Goal: Task Accomplishment & Management: Manage account settings

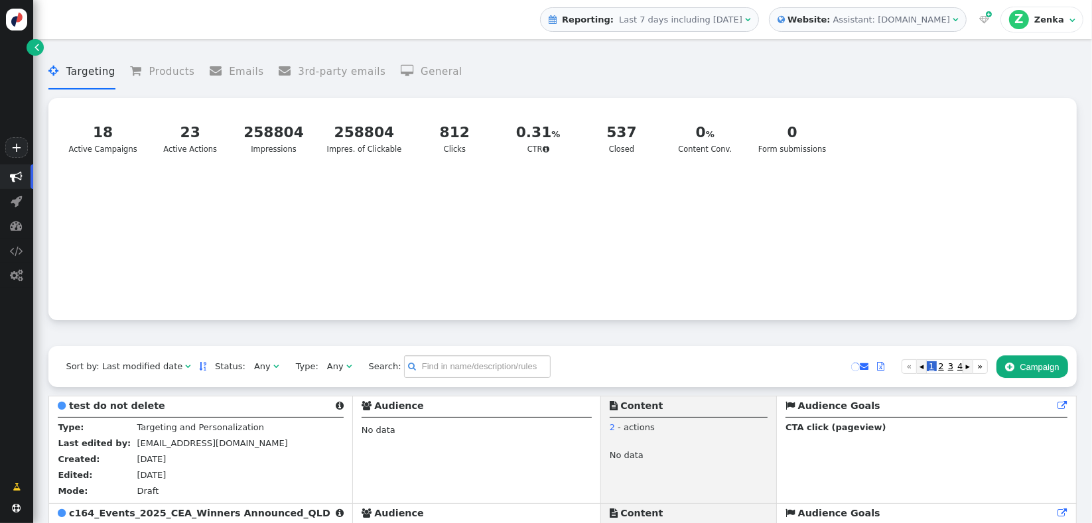
scroll to position [206, 0]
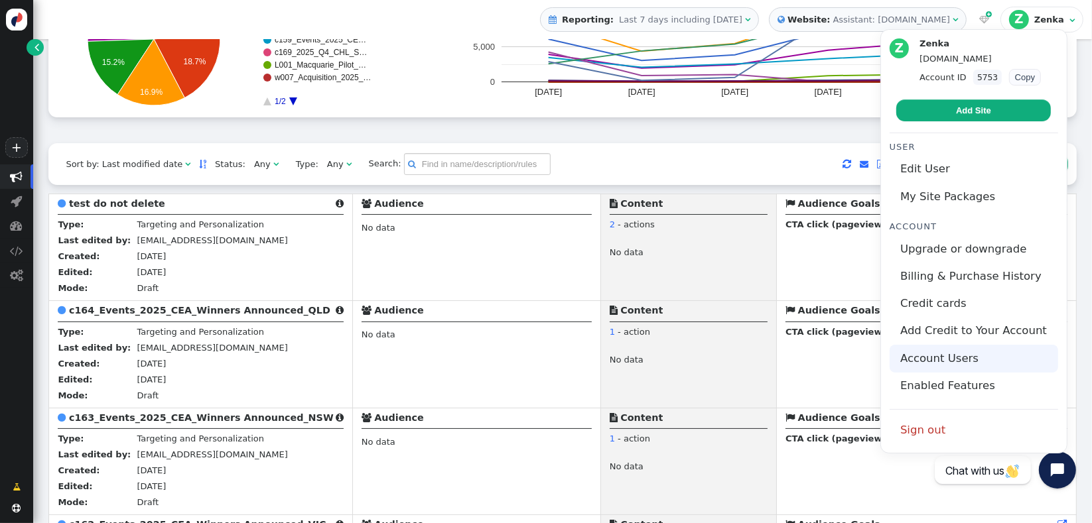
click at [920, 356] on link "Account Users" at bounding box center [974, 358] width 169 height 27
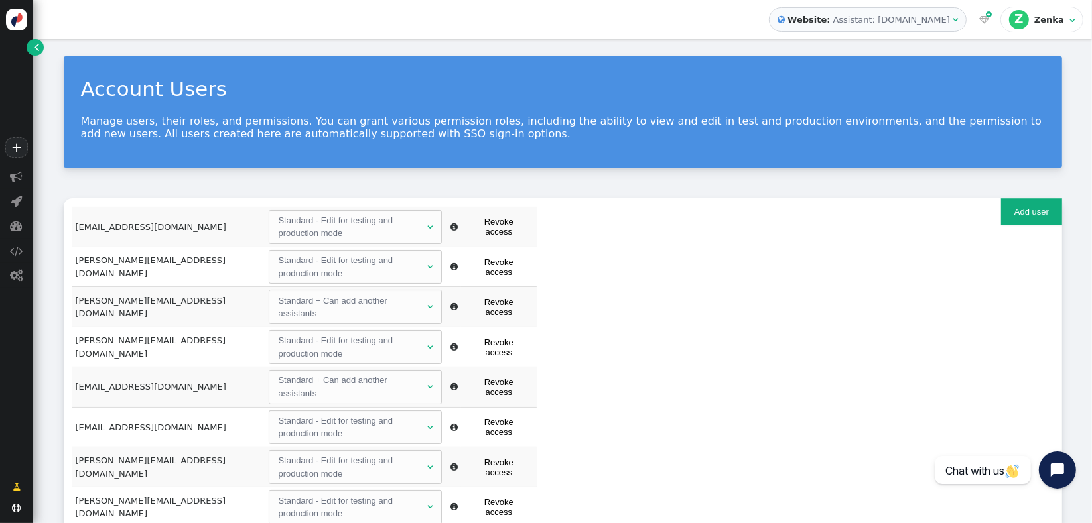
click at [1004, 218] on button "Add user" at bounding box center [1031, 211] width 60 height 27
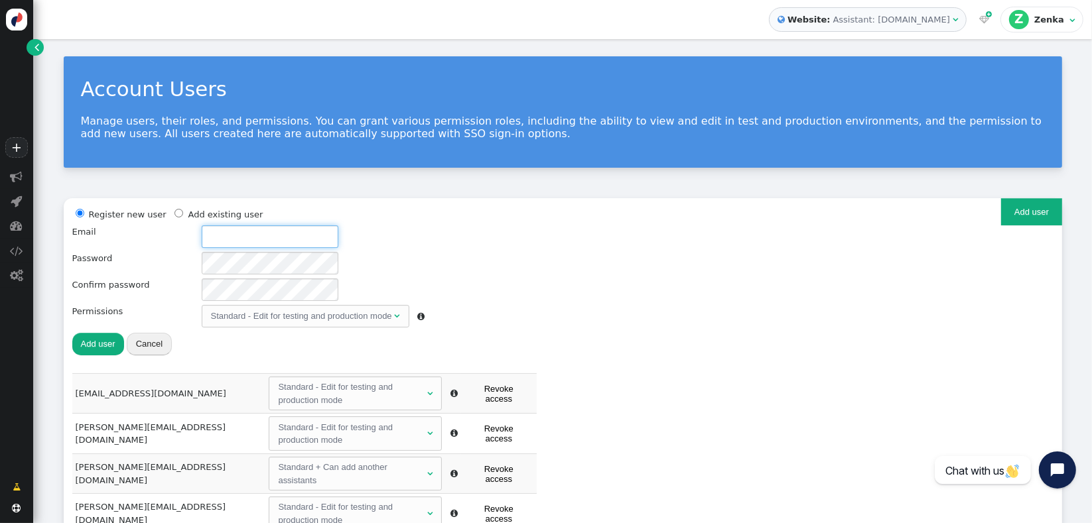
click at [238, 234] on input "text" at bounding box center [270, 237] width 137 height 23
paste input "[EMAIL_ADDRESS][DOMAIN_NAME]"
type input "[EMAIL_ADDRESS][DOMAIN_NAME]"
click at [236, 313] on div "Standard - Edit for testing and production mode" at bounding box center [301, 316] width 181 height 13
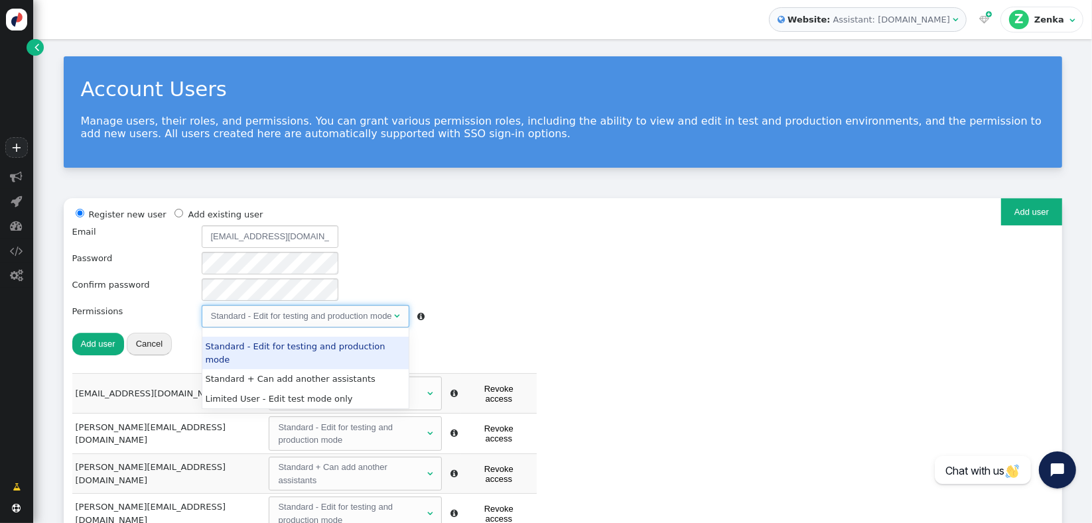
click at [236, 313] on div "Standard - Edit for testing and production mode" at bounding box center [301, 316] width 181 height 13
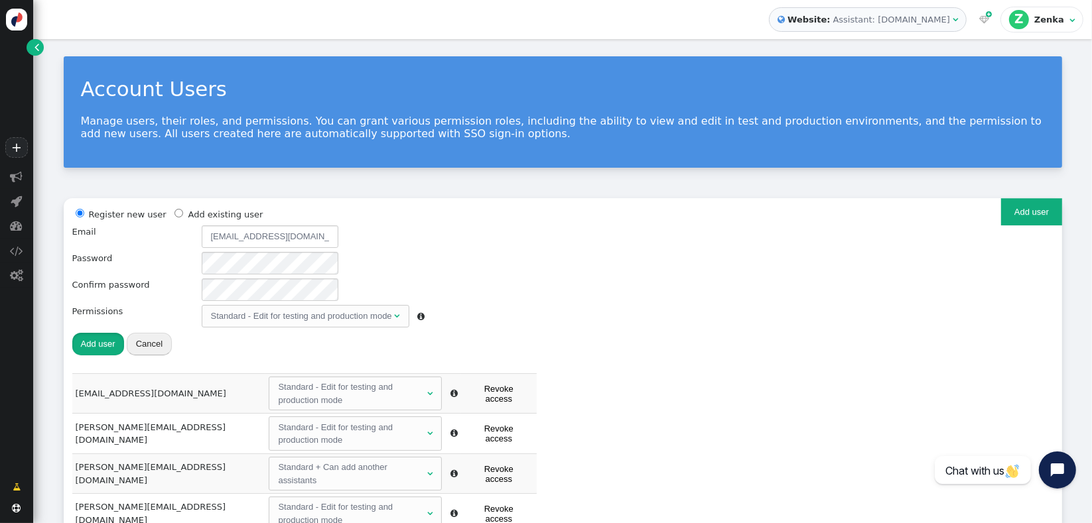
click at [90, 337] on button "Add user" at bounding box center [98, 344] width 52 height 23
click at [85, 358] on div "Register new user Add existing user Email [EMAIL_ADDRESS][DOMAIN_NAME] Password…" at bounding box center [562, 290] width 981 height 167
click at [102, 344] on button "Add user" at bounding box center [98, 344] width 52 height 23
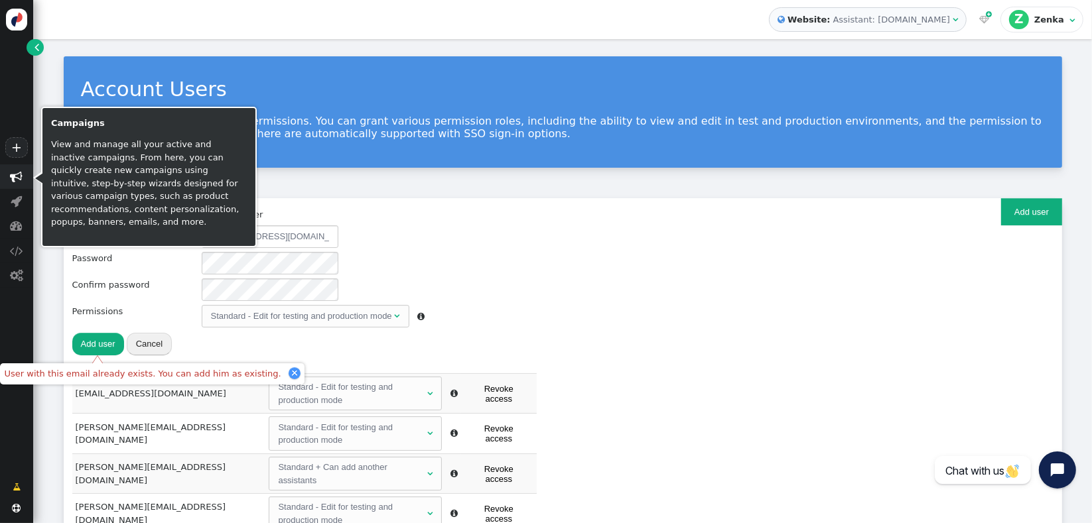
click at [14, 177] on span "" at bounding box center [17, 177] width 13 height 13
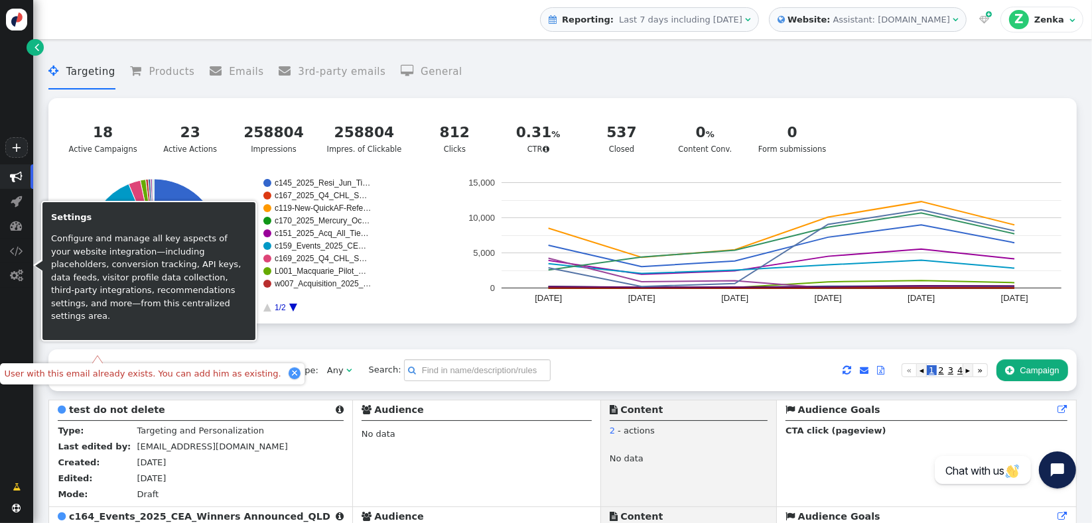
click at [50, 209] on div "? Active Campaigns  18 Active Campaigns 23 Active Actions 258804 Impressions 2…" at bounding box center [562, 211] width 1028 height 226
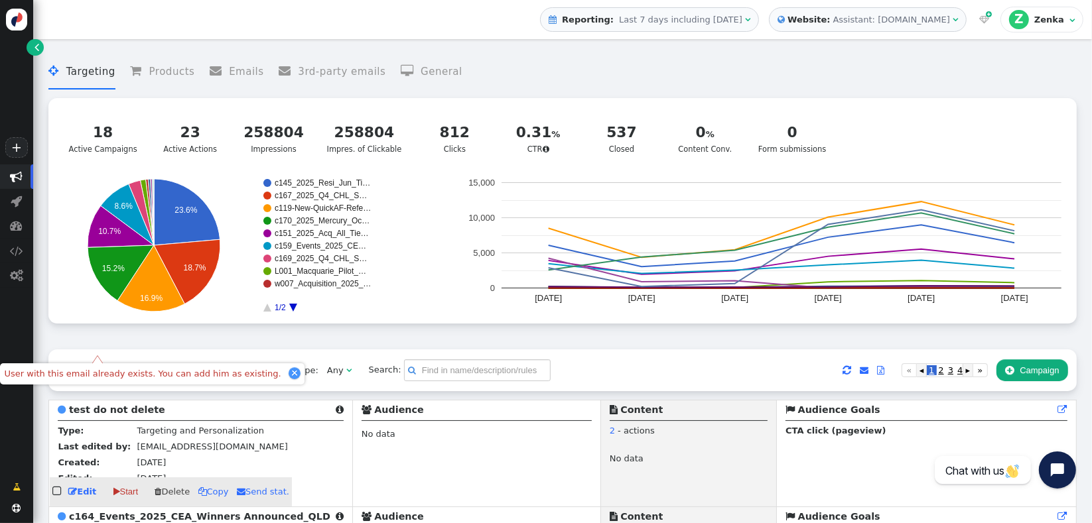
click at [194, 403] on td " test do not delete  Type: Targeting and Personalization Last edited by: [PER…" at bounding box center [200, 453] width 303 height 107
click at [289, 375] on div at bounding box center [295, 374] width 12 height 12
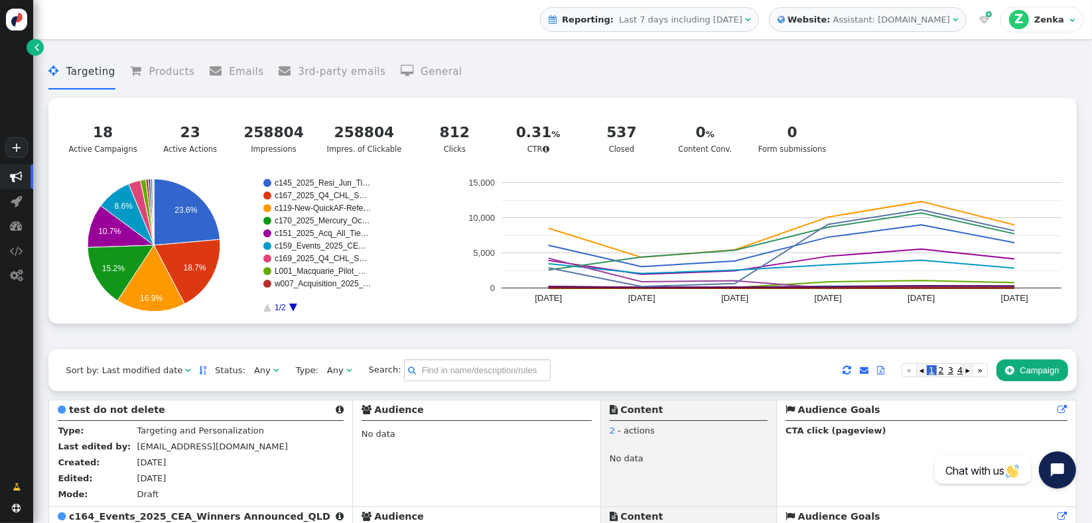
click at [254, 372] on div "Any" at bounding box center [262, 370] width 17 height 13
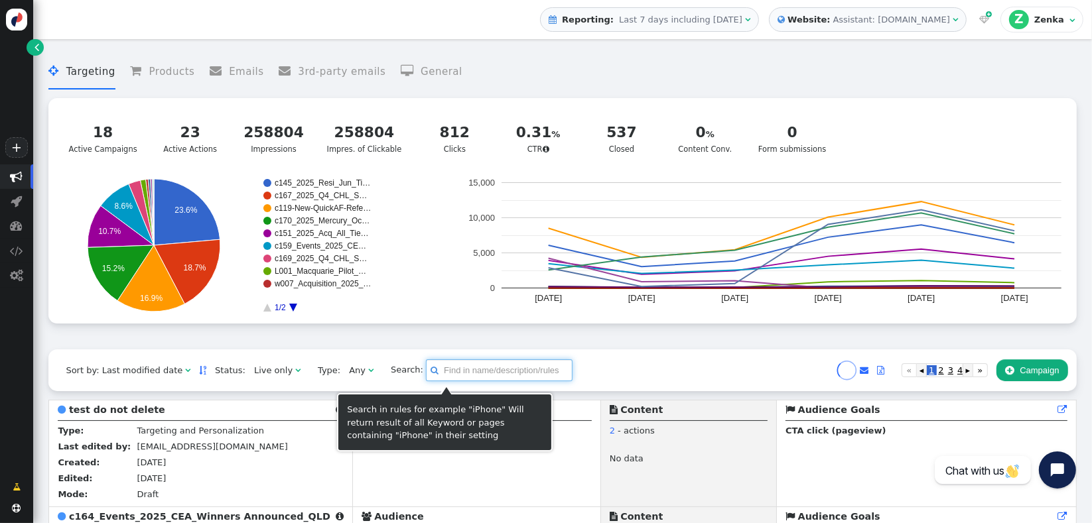
click at [462, 374] on input "text" at bounding box center [499, 371] width 147 height 23
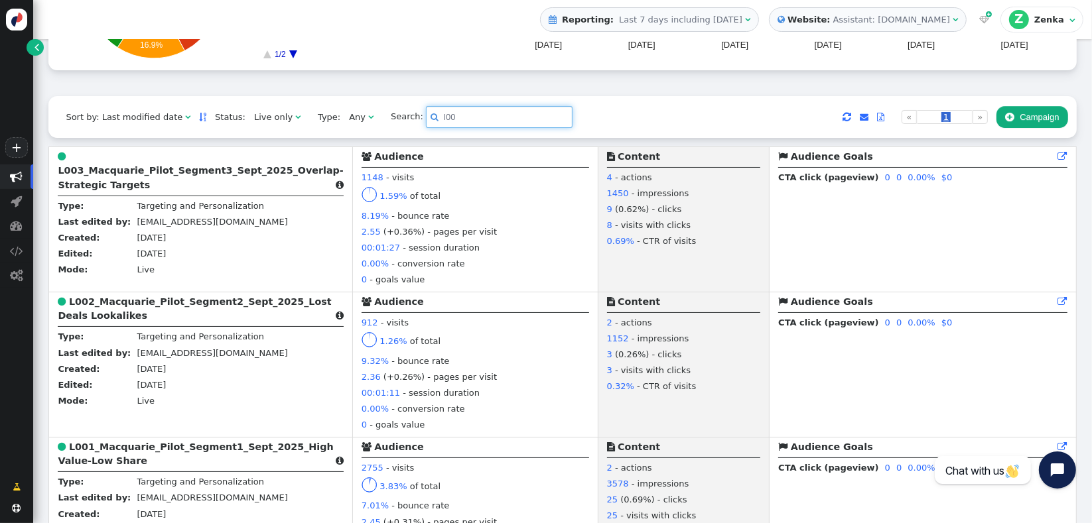
scroll to position [263, 0]
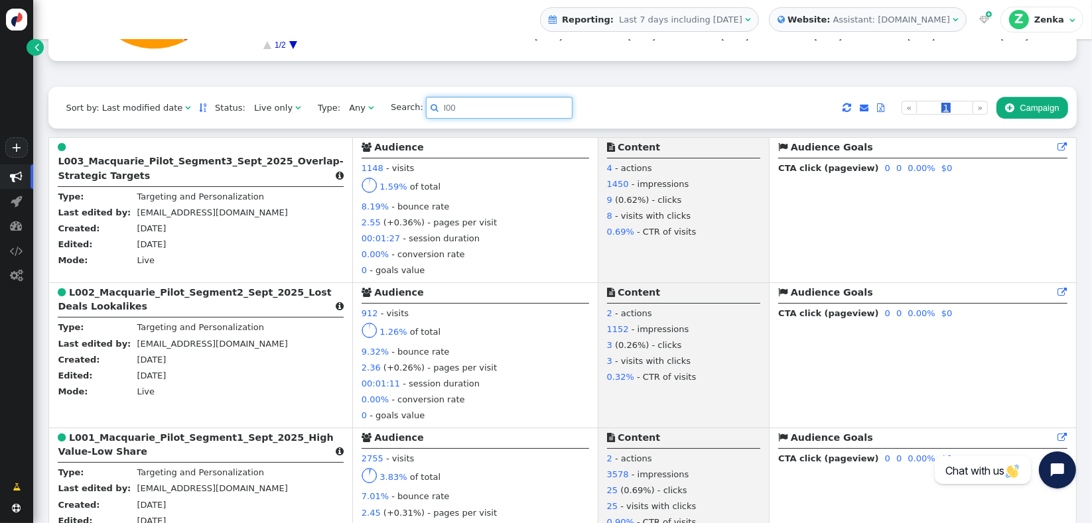
type input "l00"
click at [178, 443] on b "L001_Macquarie_Pilot_Segment1_Sept_2025_High Value-Low Share" at bounding box center [195, 445] width 275 height 25
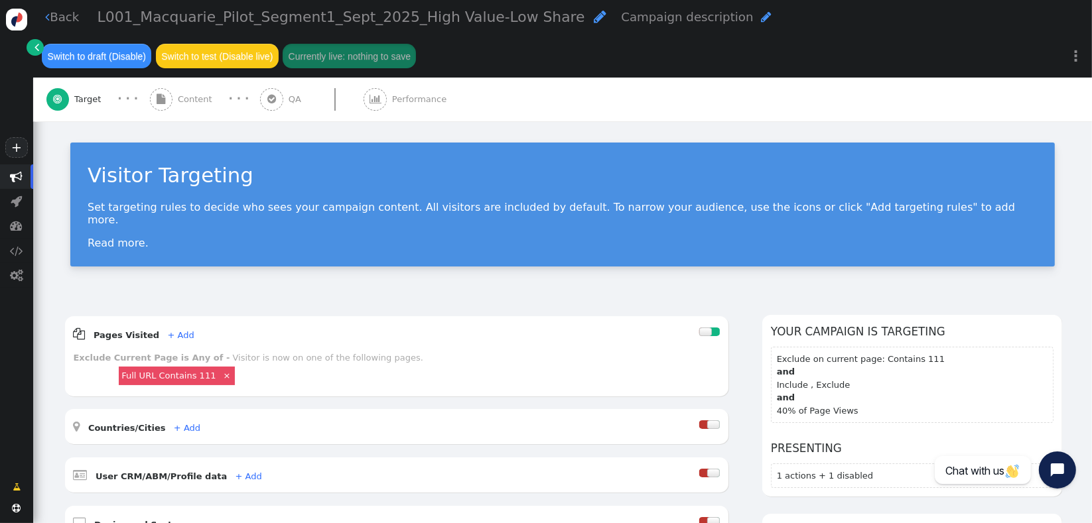
click at [416, 101] on span "Performance" at bounding box center [422, 99] width 60 height 13
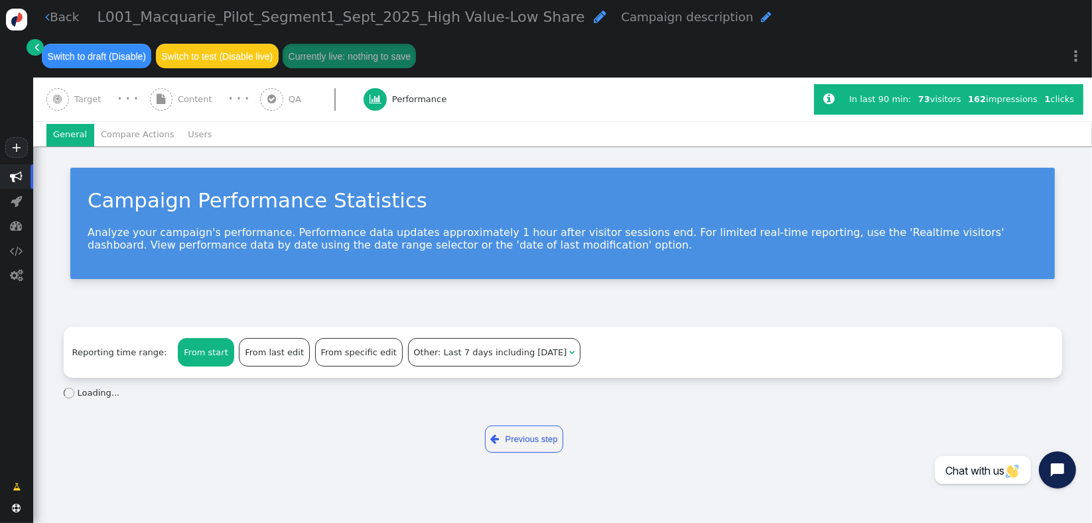
click at [190, 143] on li "Users" at bounding box center [200, 135] width 38 height 23
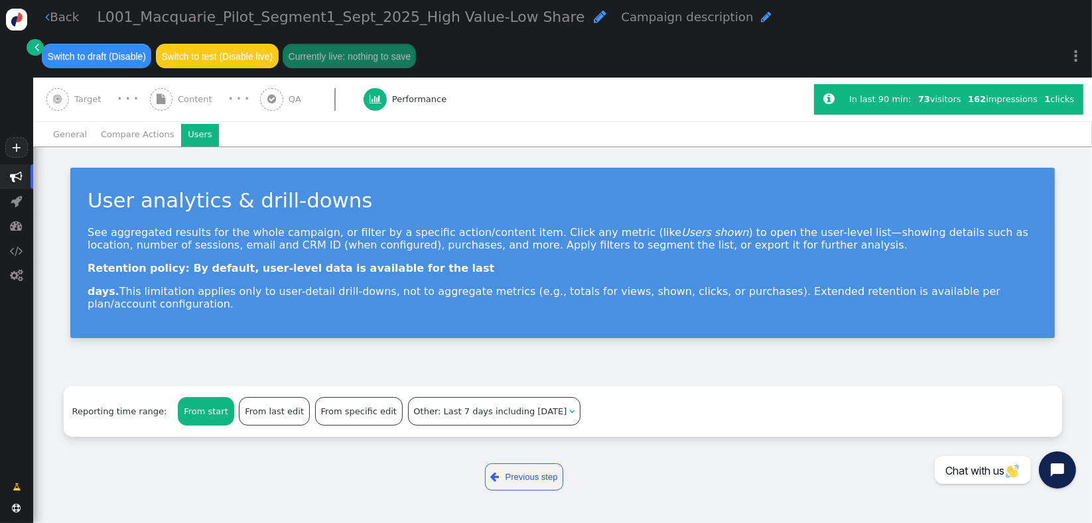
click at [287, 146] on menu "General Compare Actions Users" at bounding box center [562, 135] width 1033 height 23
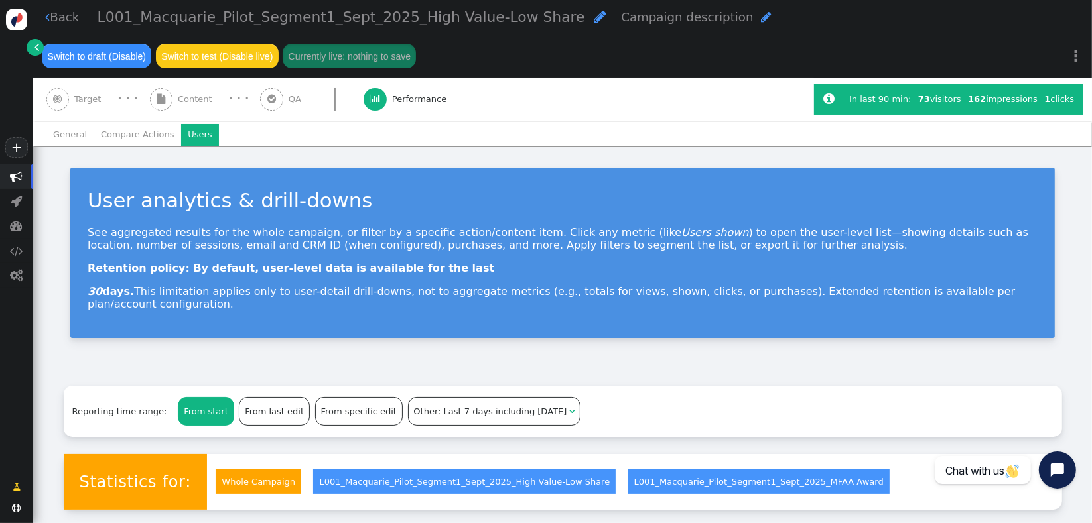
scroll to position [84, 0]
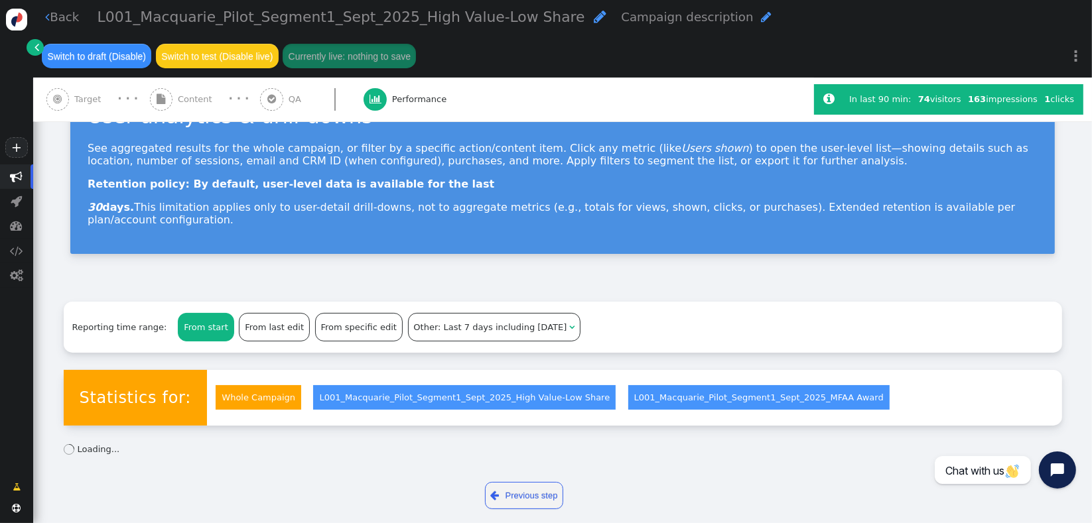
click at [324, 385] on link "L001_Macquarie_Pilot_Segment1_Sept_2025_High Value-Low Share" at bounding box center [464, 397] width 303 height 25
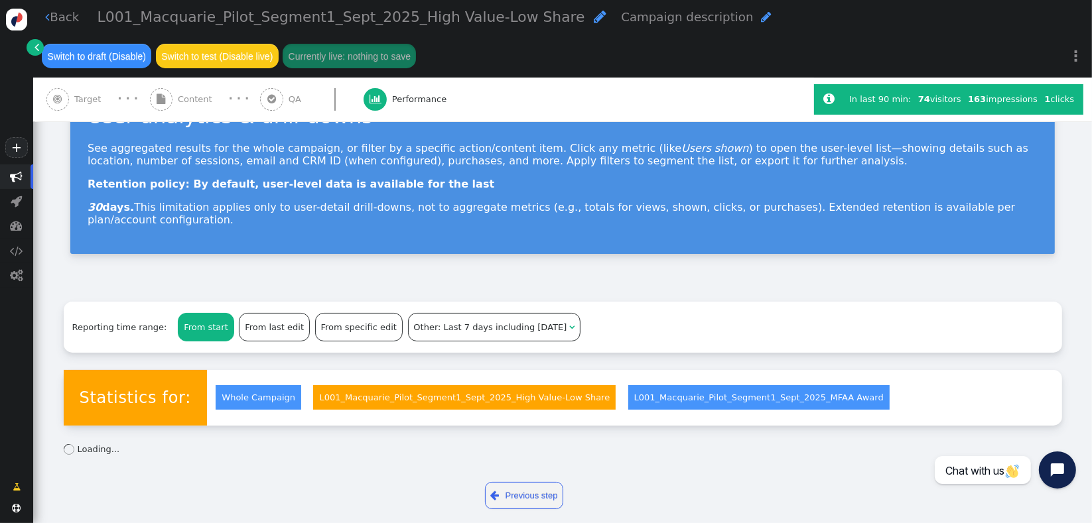
click at [1001, 374] on div "Statistics for: Whole Campaign L001_Macquarie_Pilot_Segment1_Sept_2025_High Val…" at bounding box center [563, 398] width 999 height 56
click at [293, 480] on div " Previous step Next step " at bounding box center [563, 496] width 999 height 46
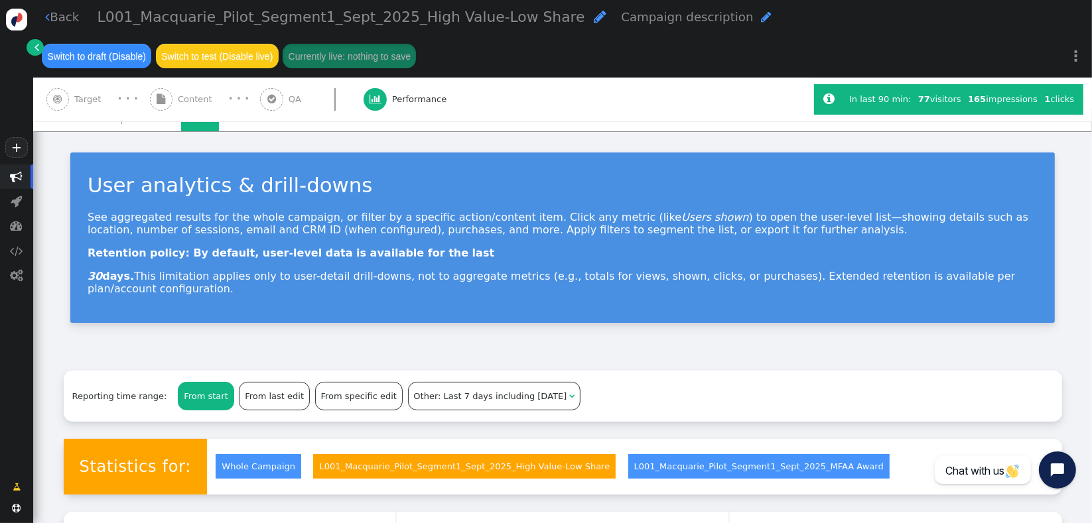
scroll to position [0, 0]
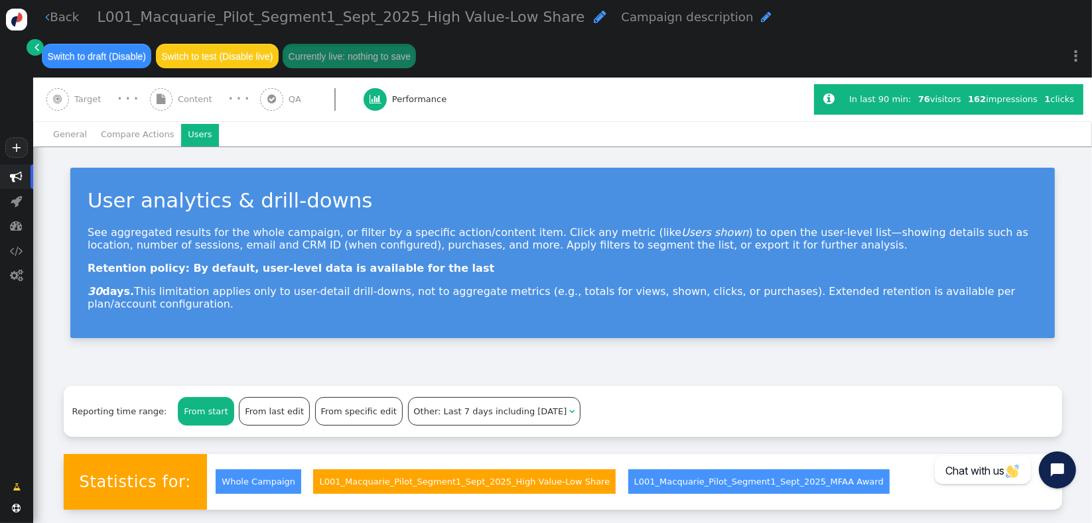
click at [892, 343] on div "User analytics & drill-downs See aggregated results for the whole campaign, or …" at bounding box center [562, 258] width 1059 height 223
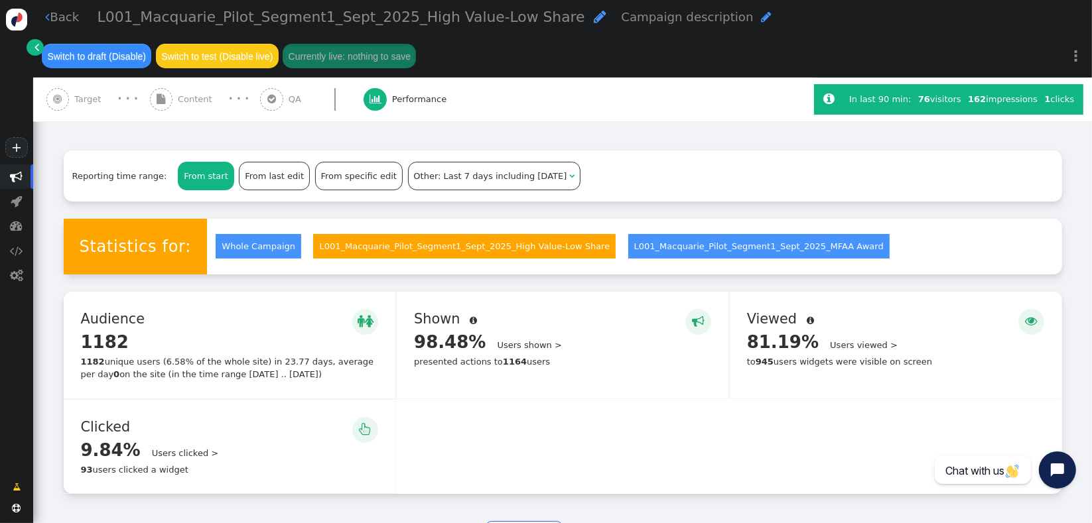
scroll to position [239, 0]
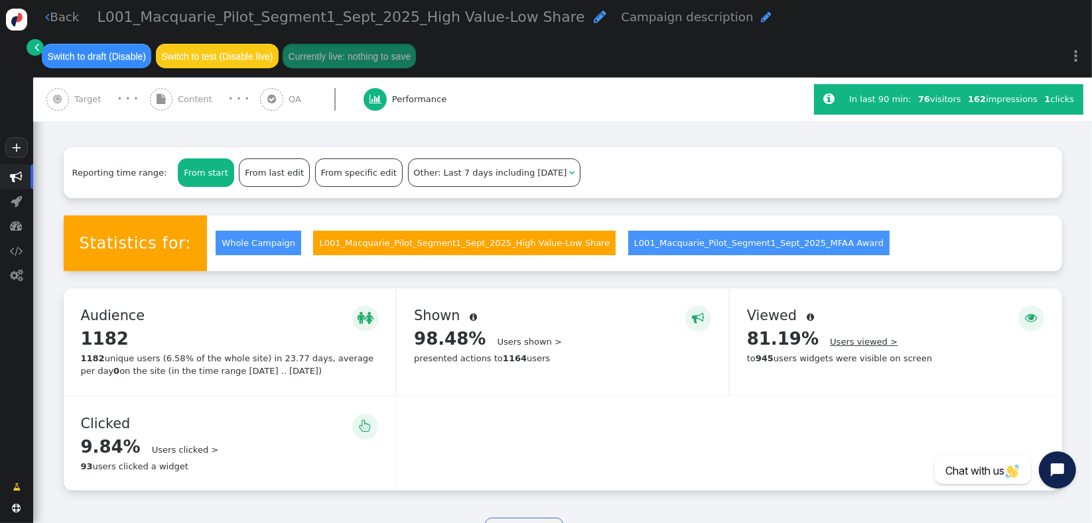
click at [845, 337] on link "Users viewed >" at bounding box center [864, 342] width 68 height 10
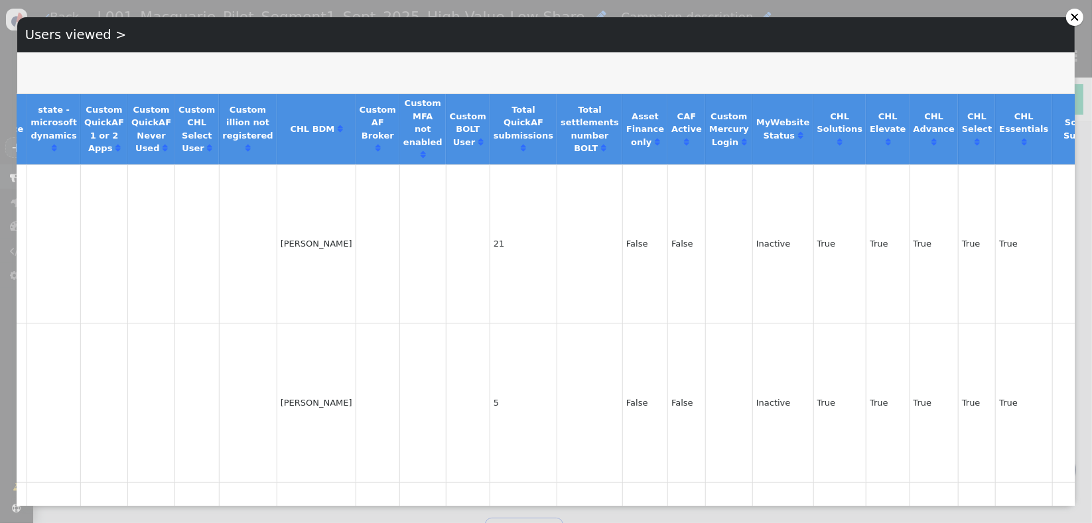
scroll to position [0, 0]
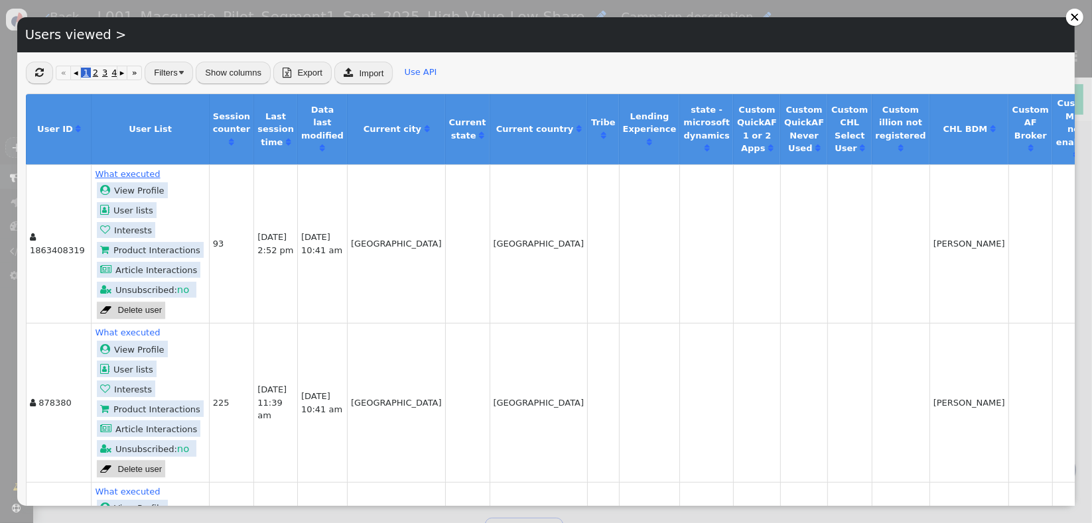
click at [131, 174] on link "What executed" at bounding box center [127, 174] width 65 height 10
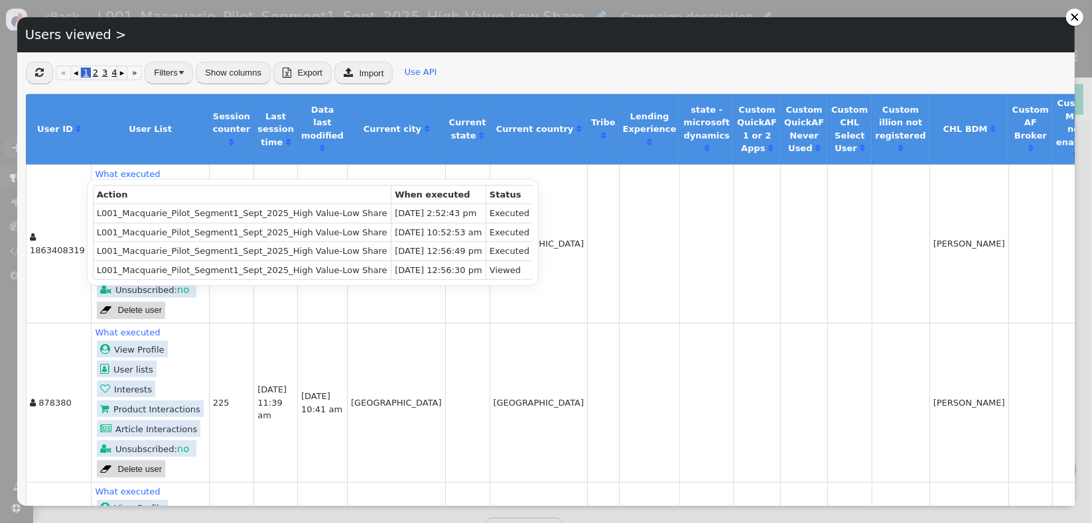
click at [408, 268] on td "[DATE] 12:56:30 pm" at bounding box center [438, 270] width 95 height 19
click at [587, 296] on td at bounding box center [602, 244] width 31 height 159
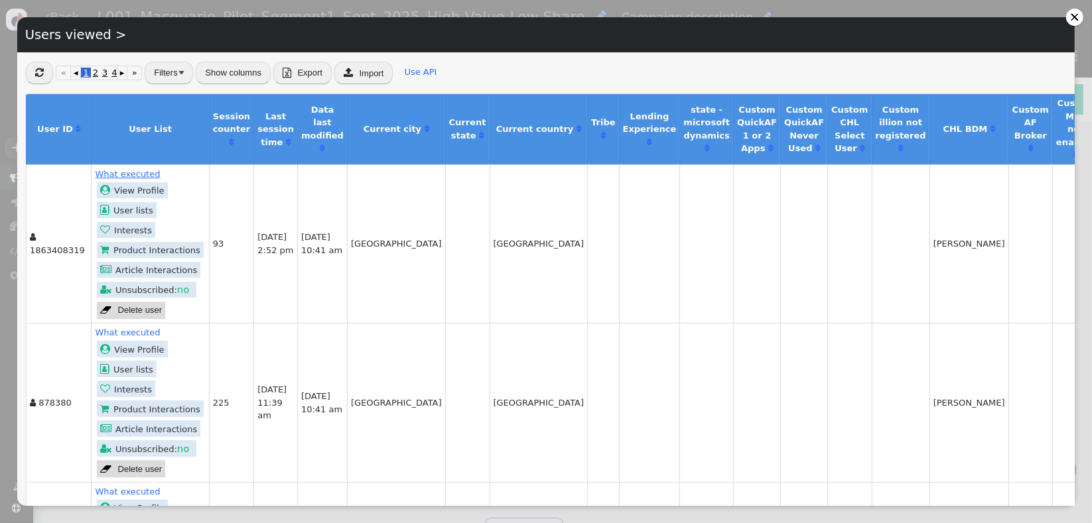
click at [134, 171] on link "What executed" at bounding box center [127, 174] width 65 height 10
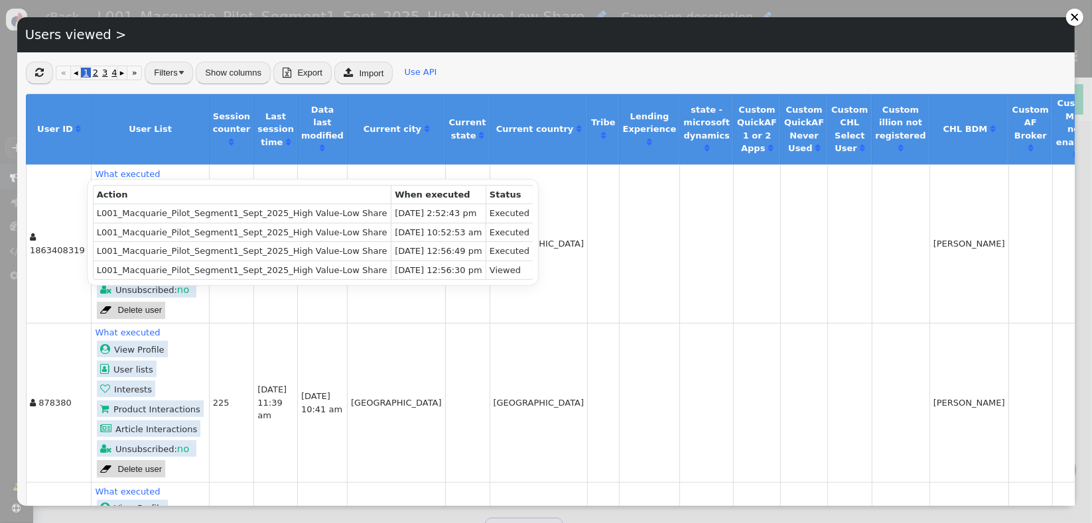
click at [486, 268] on td "Viewed" at bounding box center [509, 270] width 47 height 19
click at [1008, 296] on td at bounding box center [1030, 244] width 44 height 159
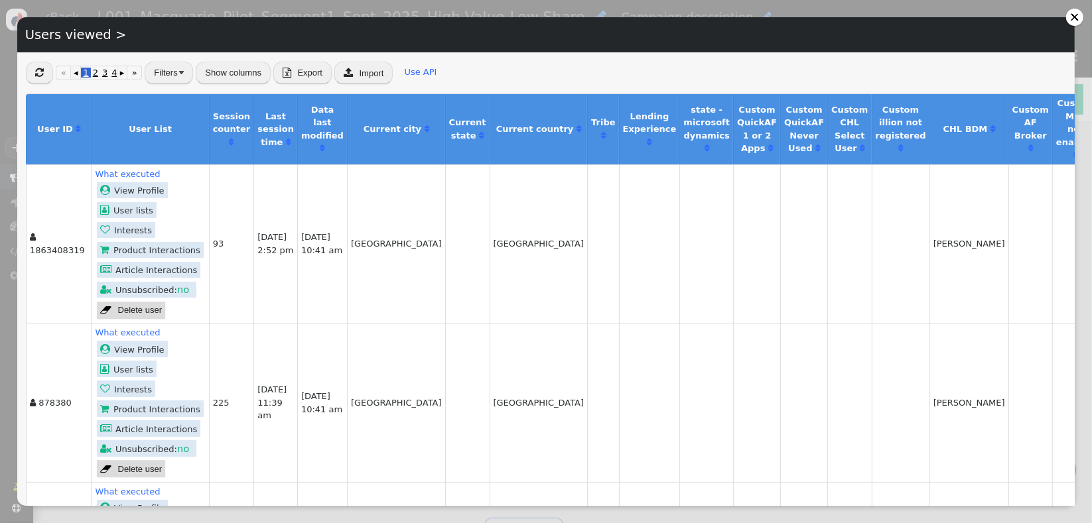
click at [37, 336] on td " 878380" at bounding box center [58, 402] width 65 height 159
click at [1071, 15] on div at bounding box center [1074, 17] width 9 height 9
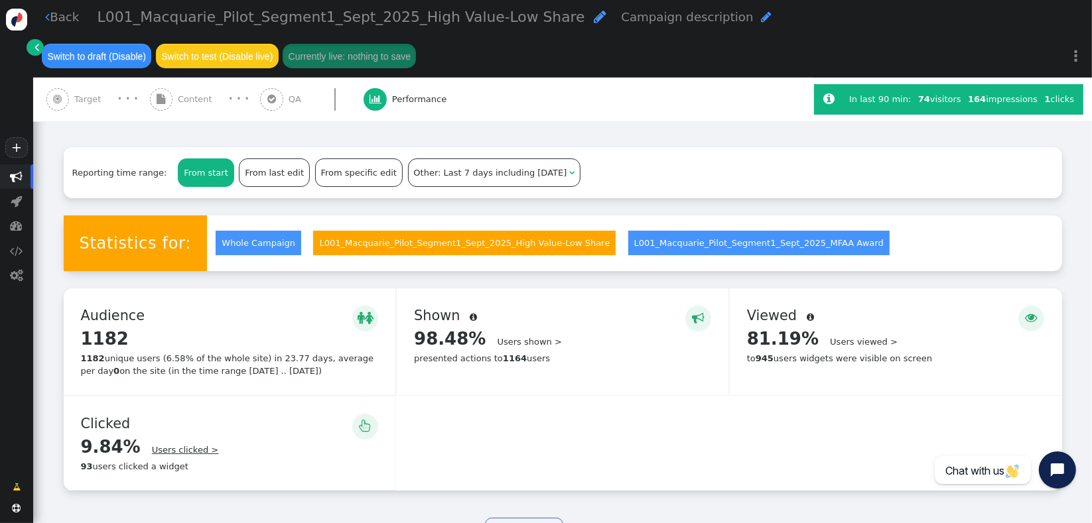
click at [156, 445] on link "Users clicked >" at bounding box center [185, 450] width 66 height 10
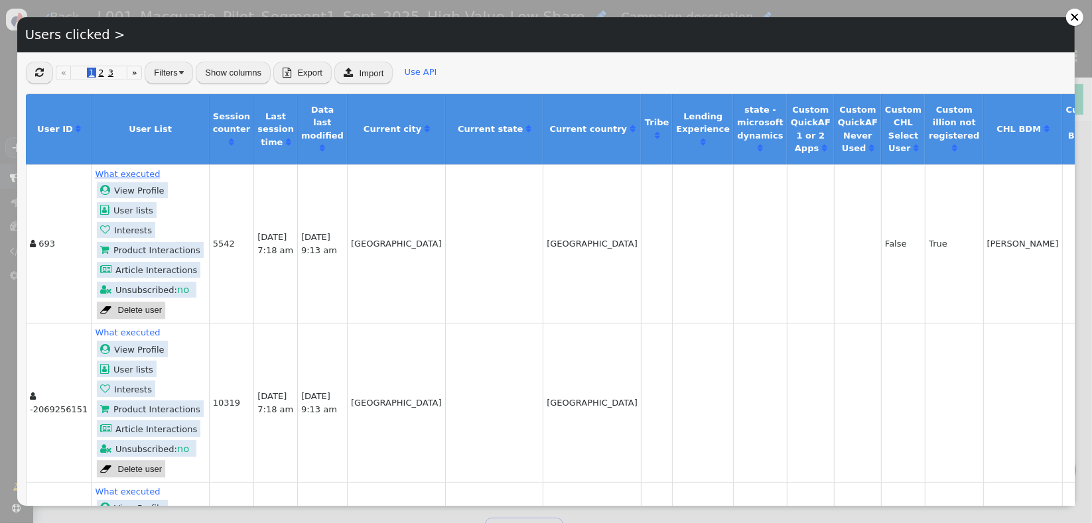
click at [105, 173] on link "What executed" at bounding box center [127, 174] width 65 height 10
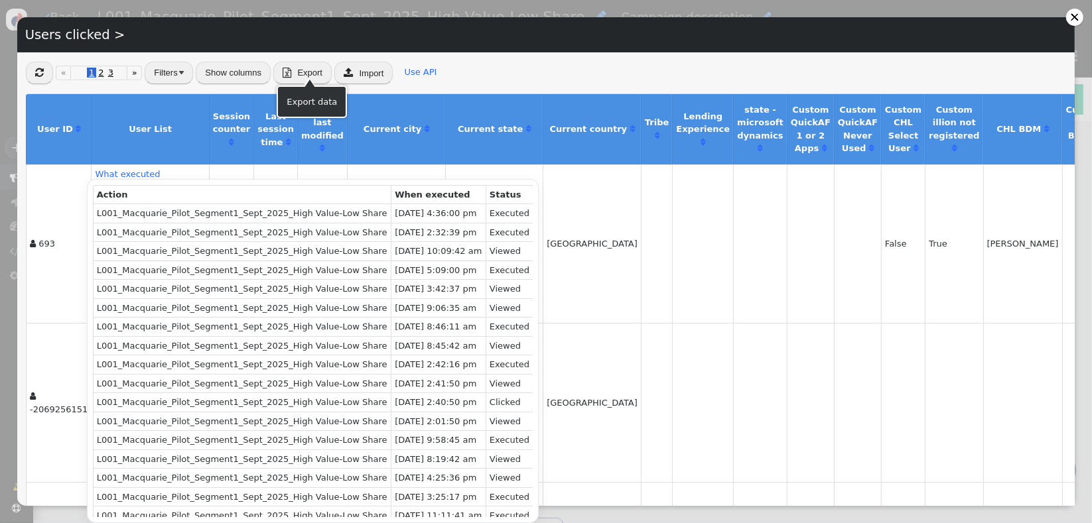
click at [307, 80] on div at bounding box center [310, 84] width 11 height 8
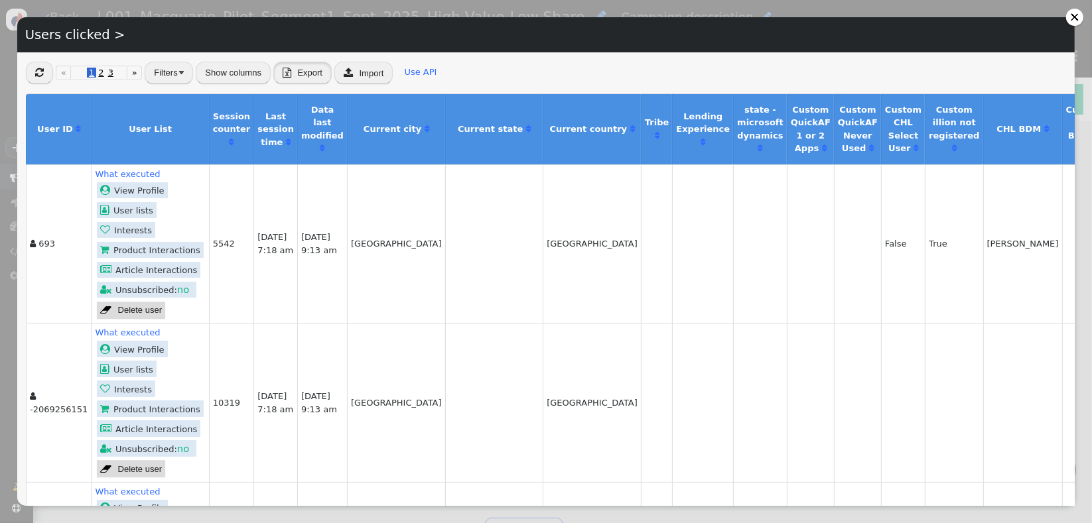
click at [303, 66] on button " Export" at bounding box center [302, 73] width 58 height 23
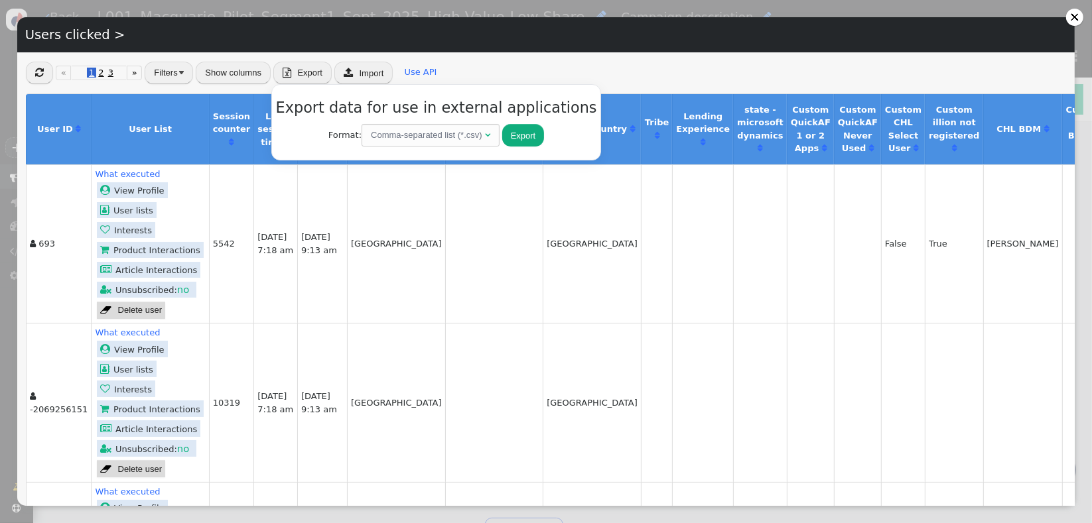
click at [399, 141] on div "Comma-separated list (*.csv)" at bounding box center [426, 135] width 111 height 13
click at [473, 137] on button "Export" at bounding box center [494, 135] width 42 height 23
click at [417, 69] on link "Use API" at bounding box center [421, 72] width 33 height 10
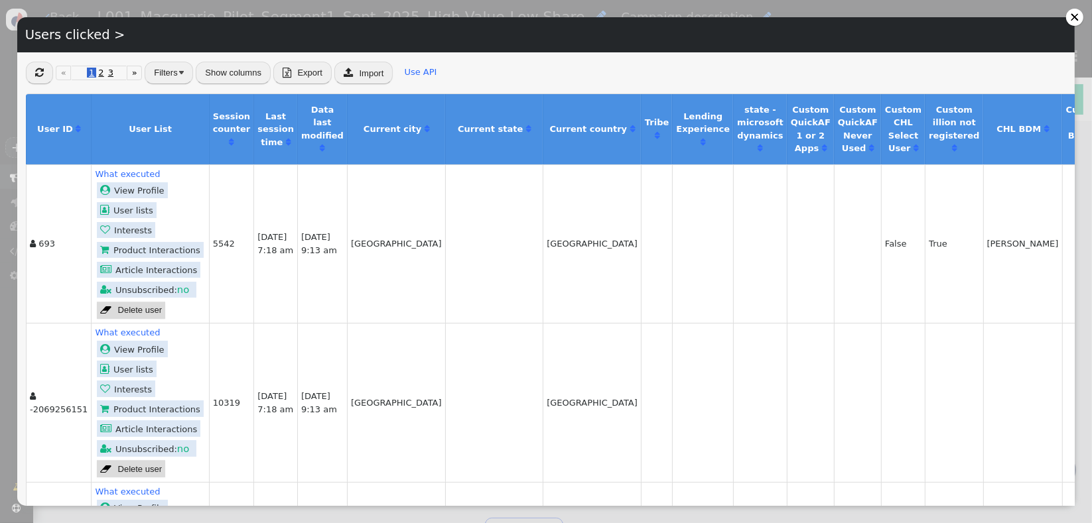
click at [220, 76] on button "Show columns" at bounding box center [233, 73] width 75 height 23
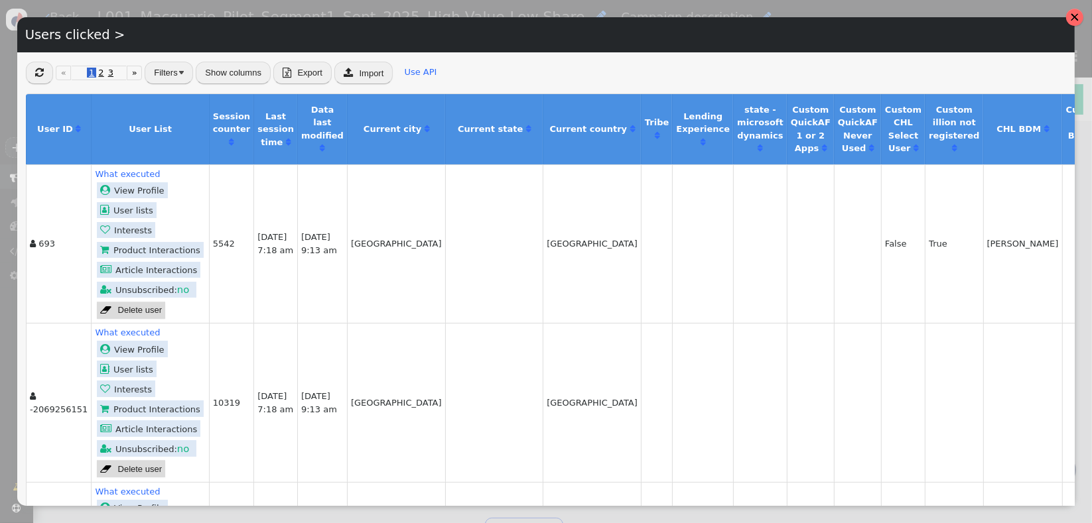
click at [1070, 17] on div at bounding box center [1074, 17] width 9 height 9
